Goal: Find specific page/section: Find specific page/section

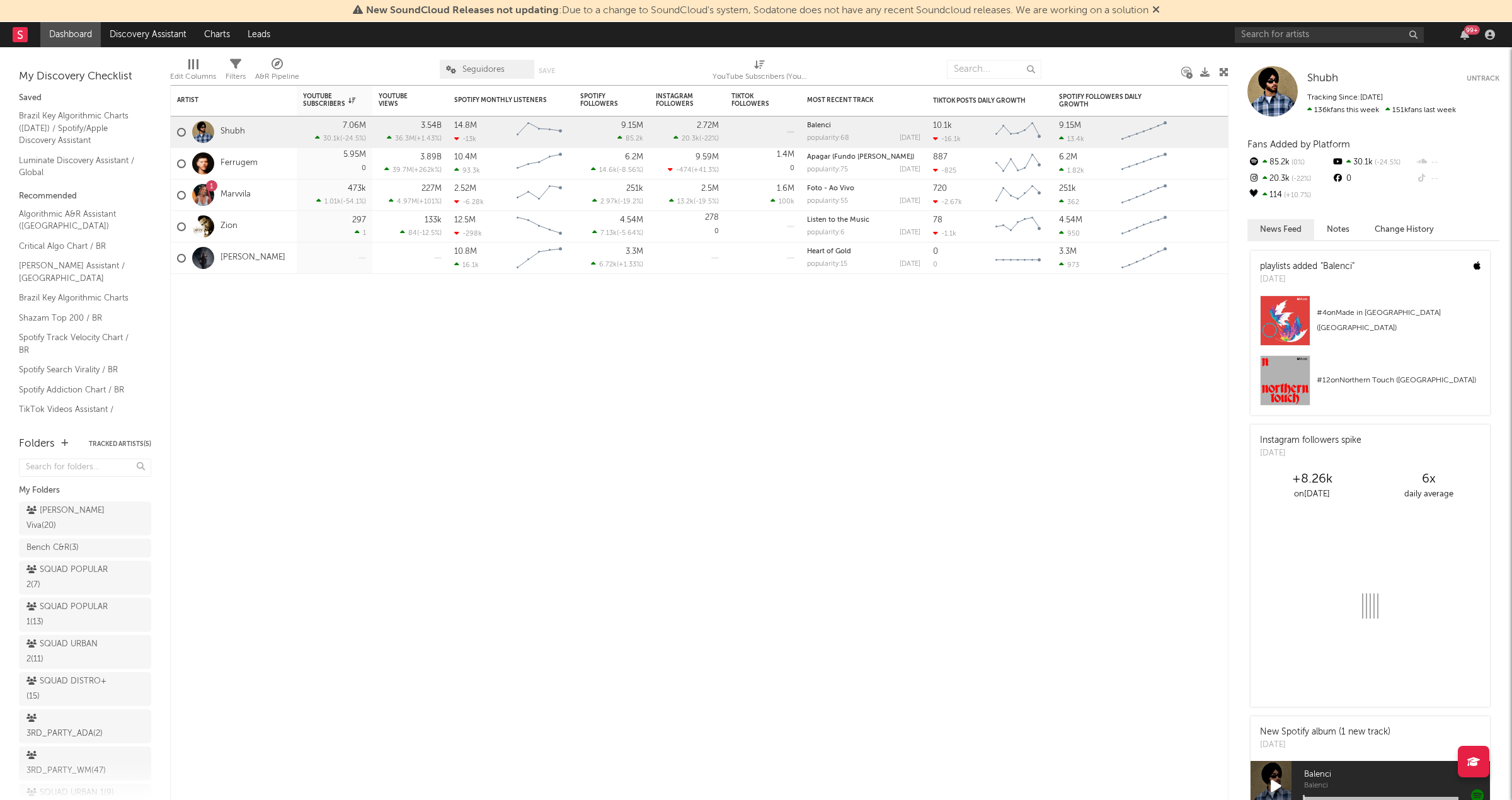
scroll to position [161, 0]
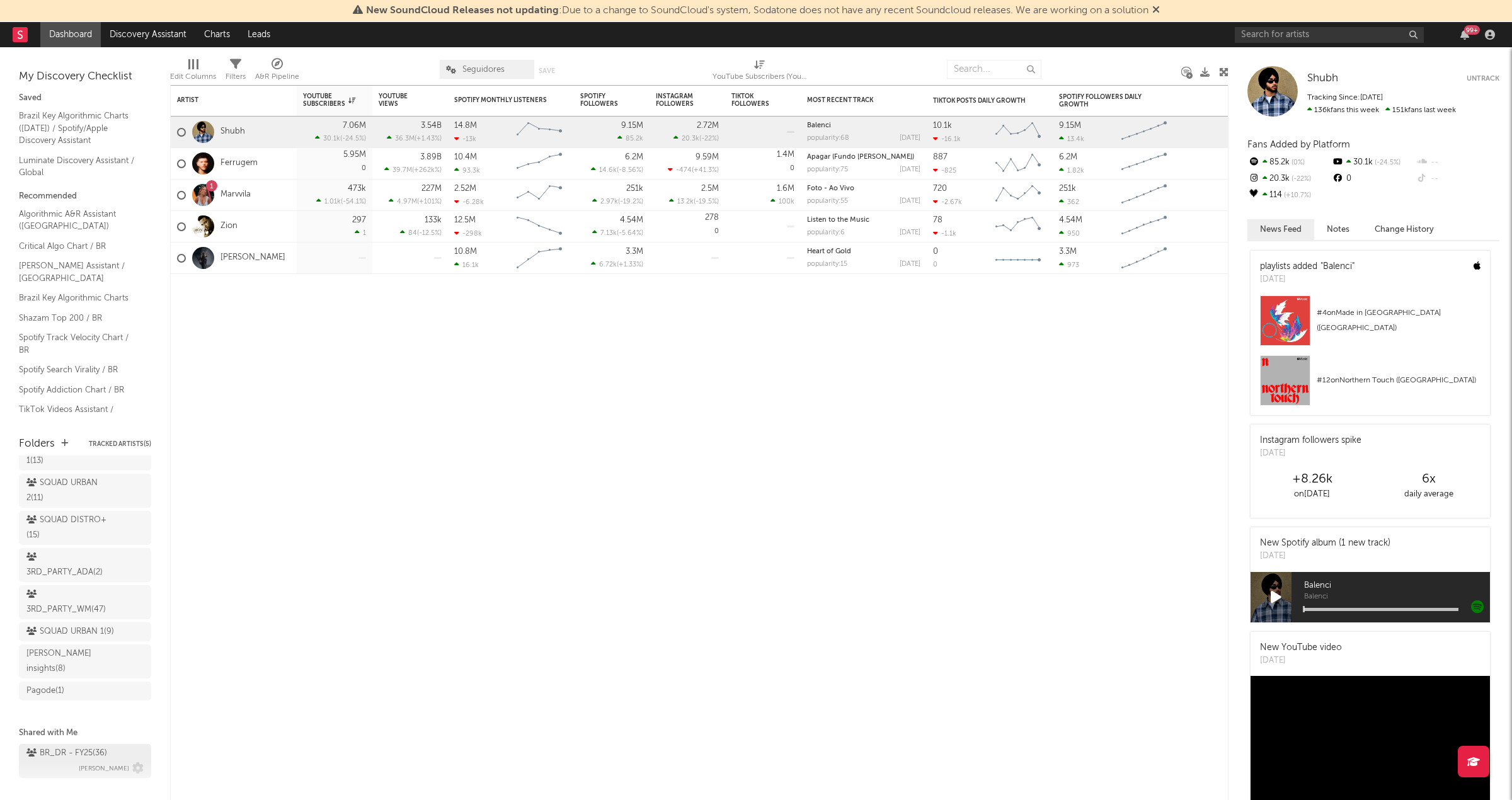
click at [79, 746] on div "BR_DR - FY25 ( 36 )" at bounding box center [66, 753] width 81 height 15
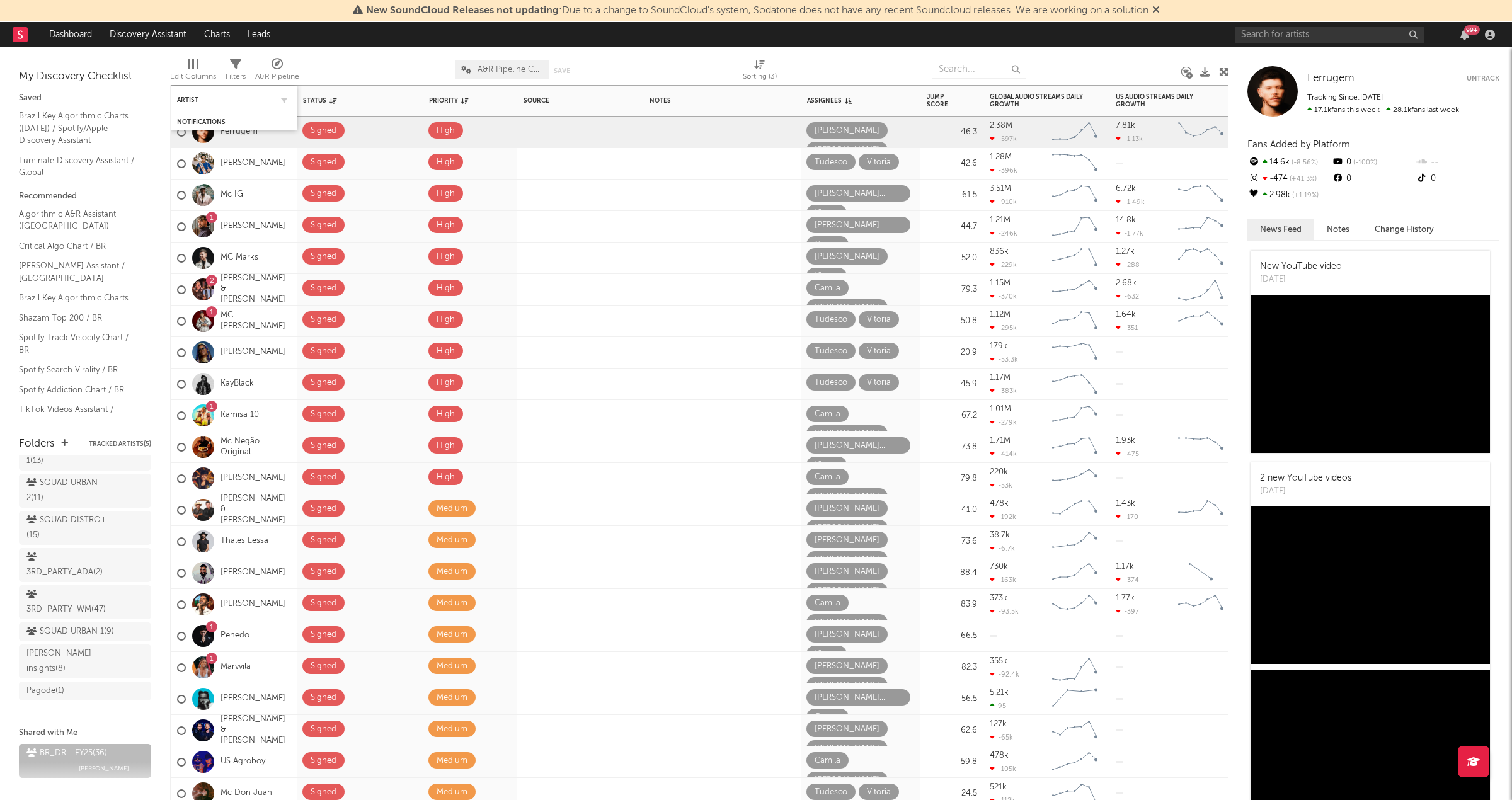
click at [200, 92] on div "Artist" at bounding box center [234, 100] width 114 height 25
click at [192, 94] on div "Artist" at bounding box center [234, 100] width 114 height 25
click at [191, 100] on div "Artist" at bounding box center [224, 100] width 94 height 8
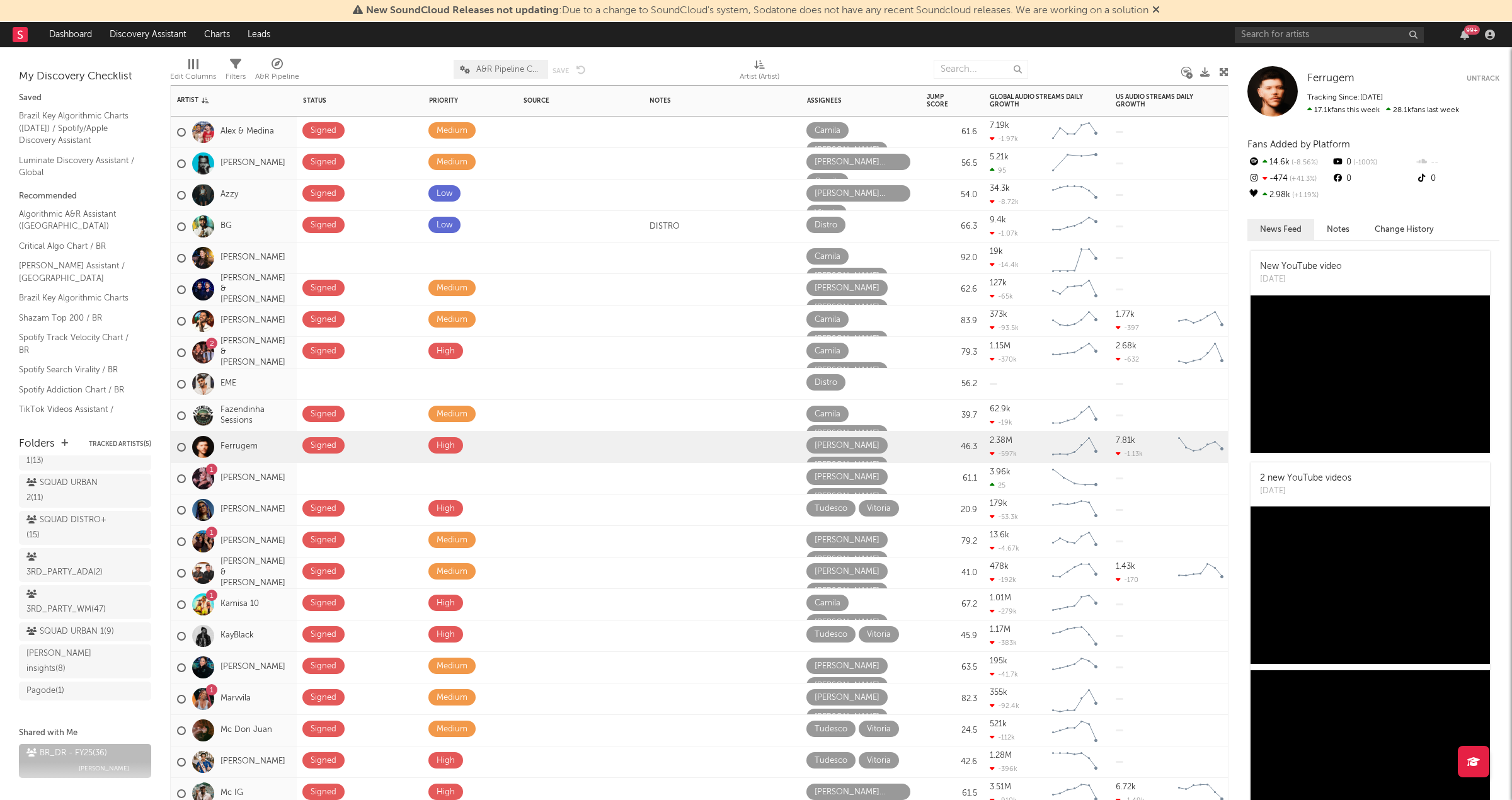
click at [287, 318] on div "[PERSON_NAME]" at bounding box center [234, 321] width 126 height 32
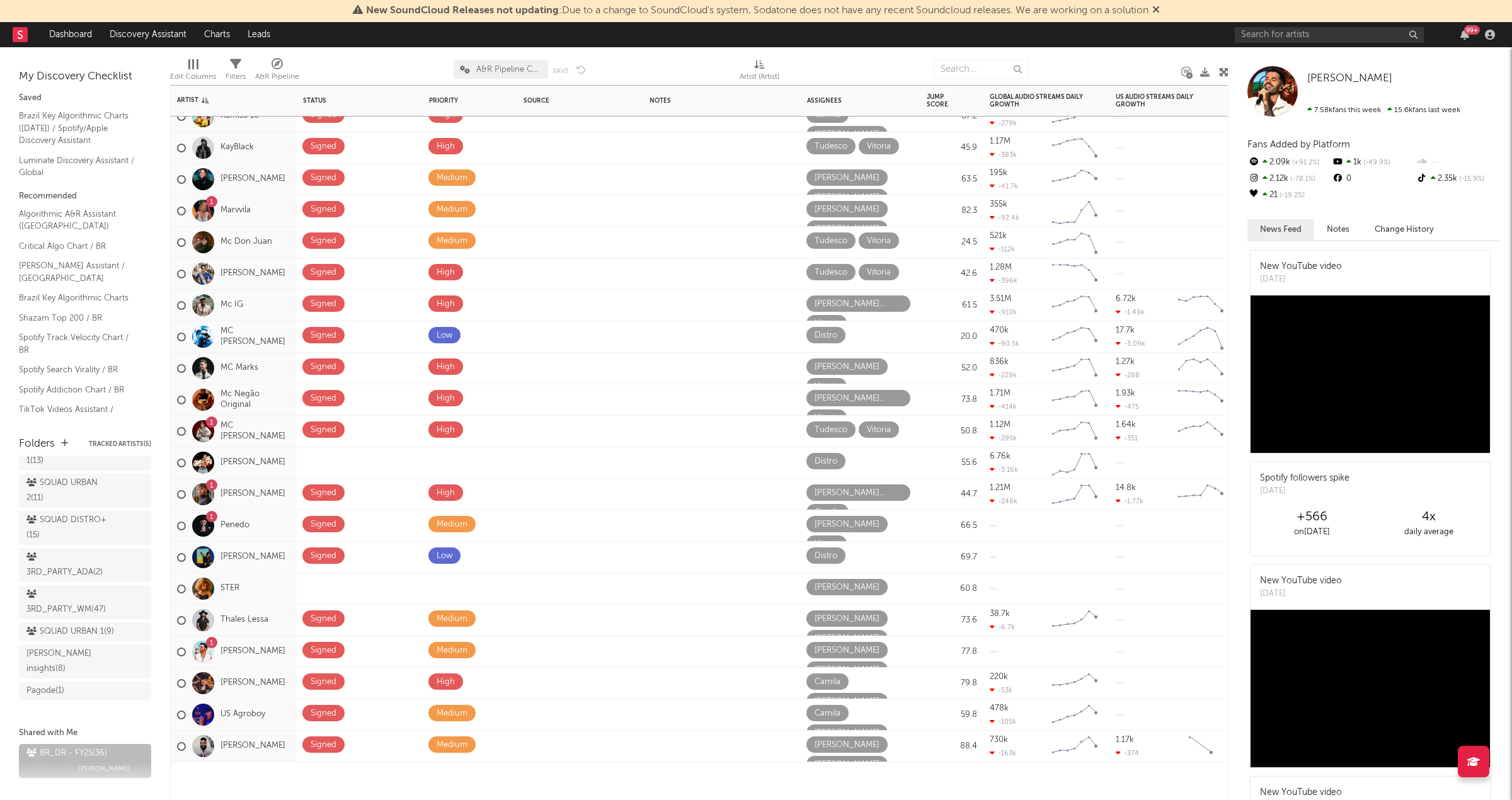
click at [275, 619] on div "Thales Lessa" at bounding box center [234, 621] width 126 height 32
